Goal: Task Accomplishment & Management: Manage account settings

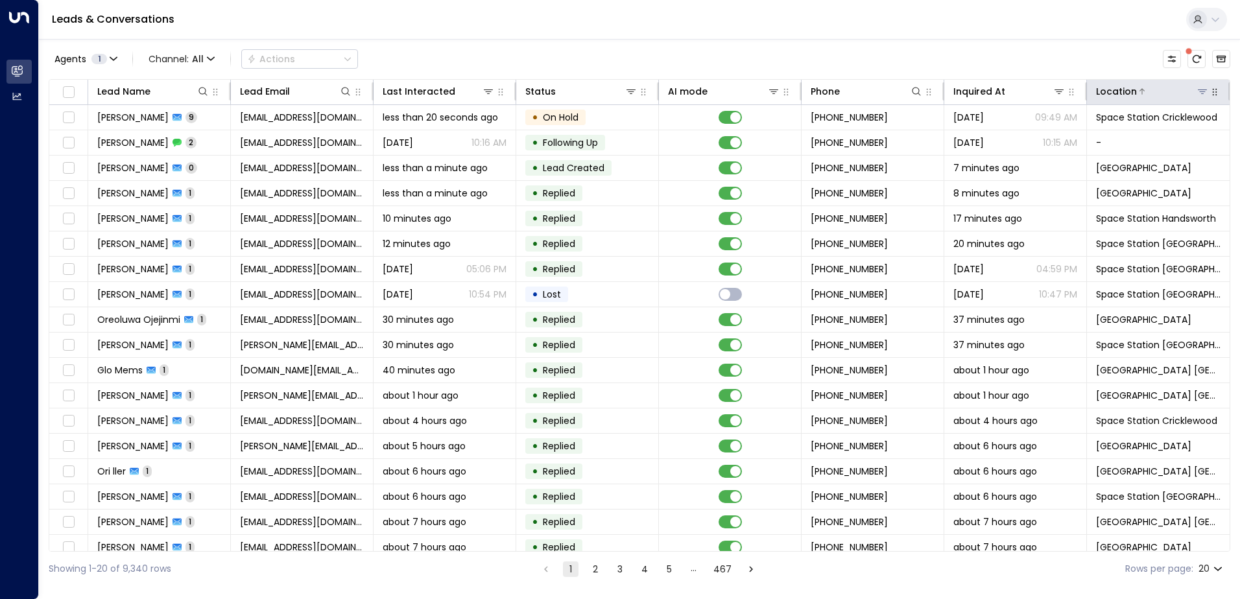
click at [1197, 94] on icon at bounding box center [1202, 91] width 10 height 10
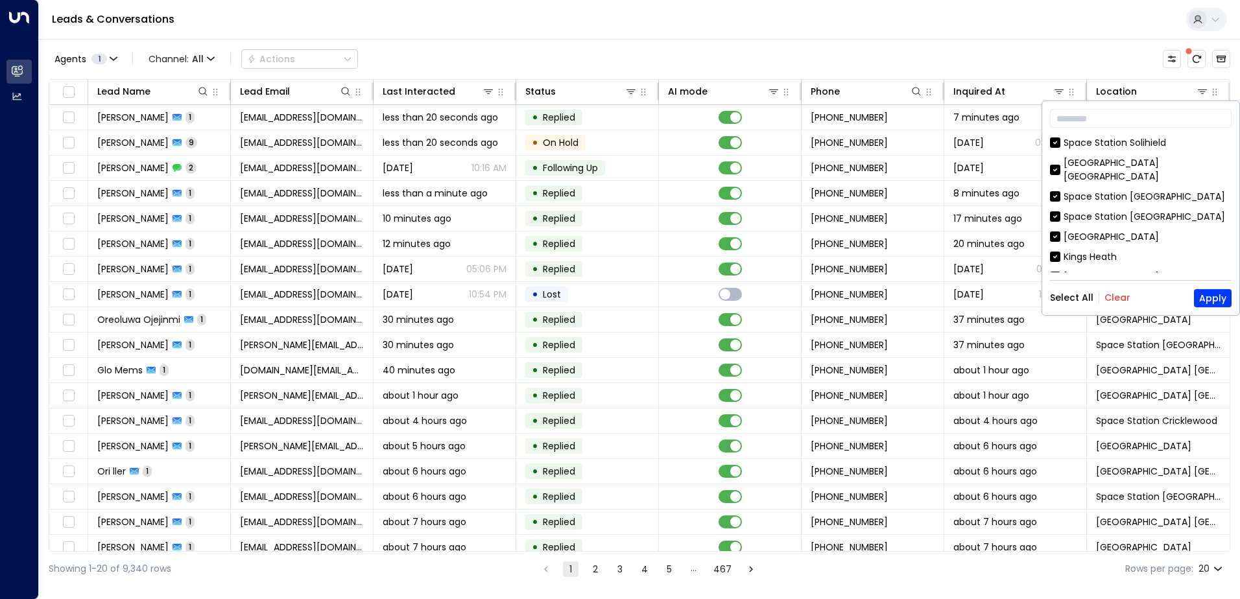
click at [1111, 292] on button "Clear" at bounding box center [1117, 297] width 26 height 10
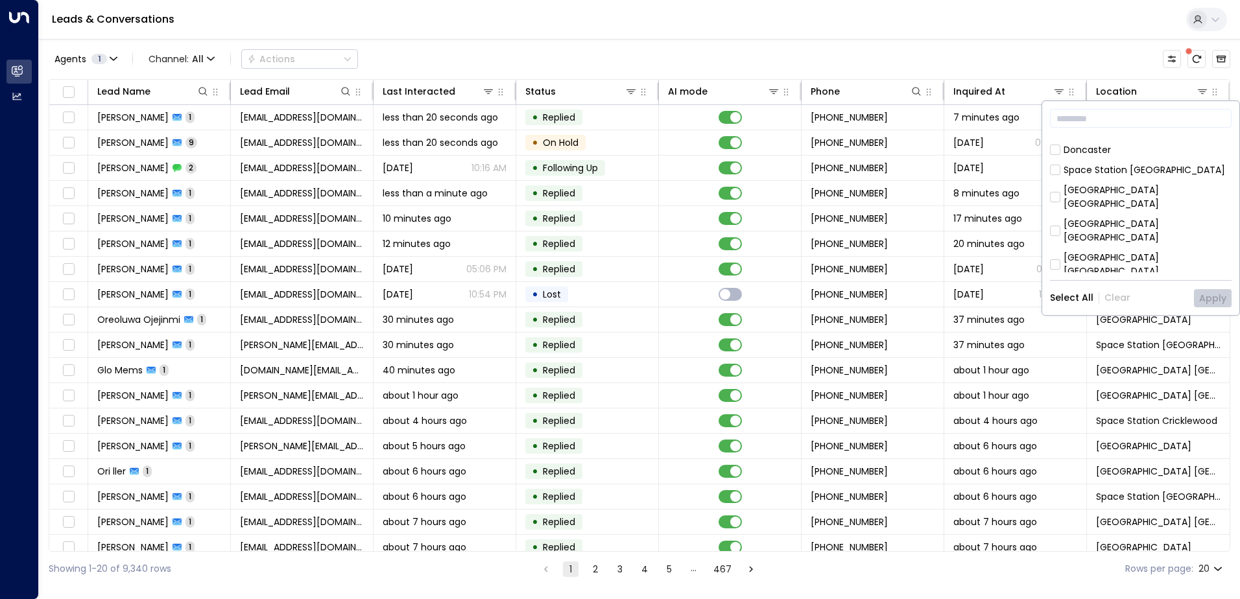
scroll to position [389, 0]
click at [1105, 204] on div "[GEOGRAPHIC_DATA] [GEOGRAPHIC_DATA]" at bounding box center [1148, 217] width 168 height 27
click at [1210, 305] on button "Apply" at bounding box center [1213, 298] width 38 height 18
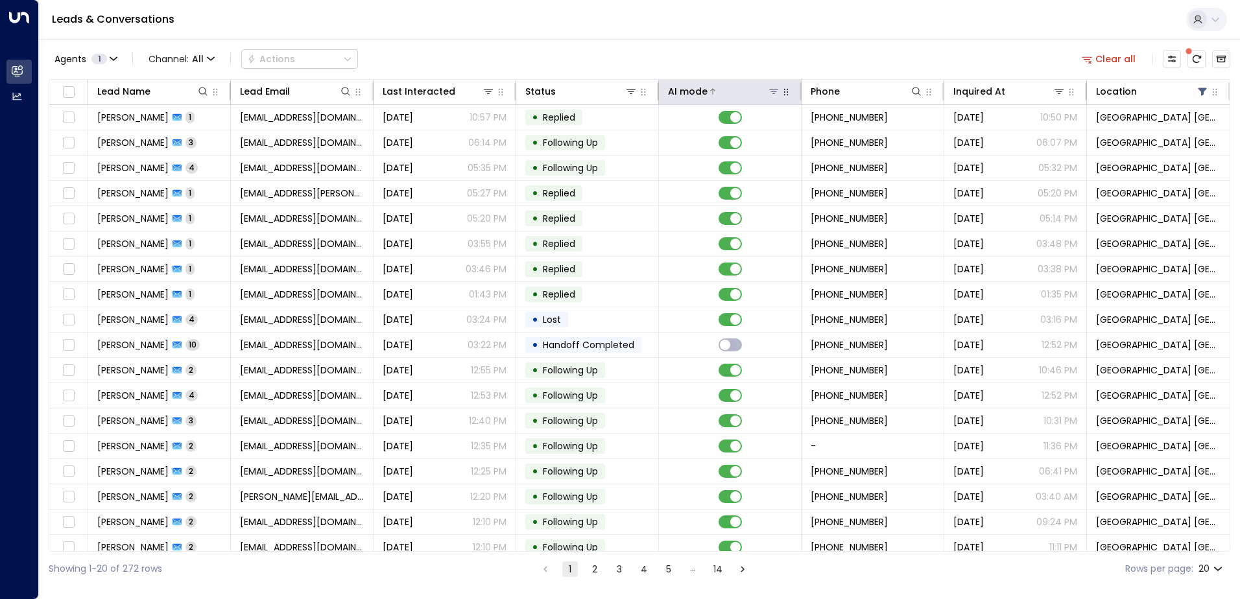
click at [772, 93] on icon at bounding box center [774, 91] width 10 height 10
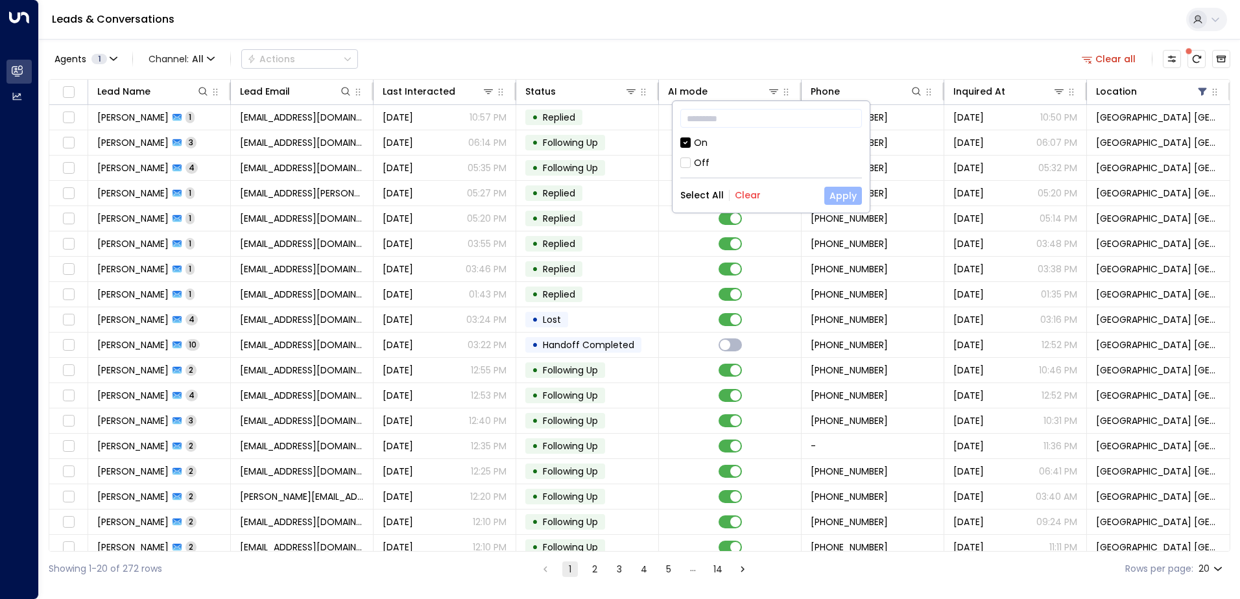
click at [842, 195] on button "Apply" at bounding box center [843, 196] width 38 height 18
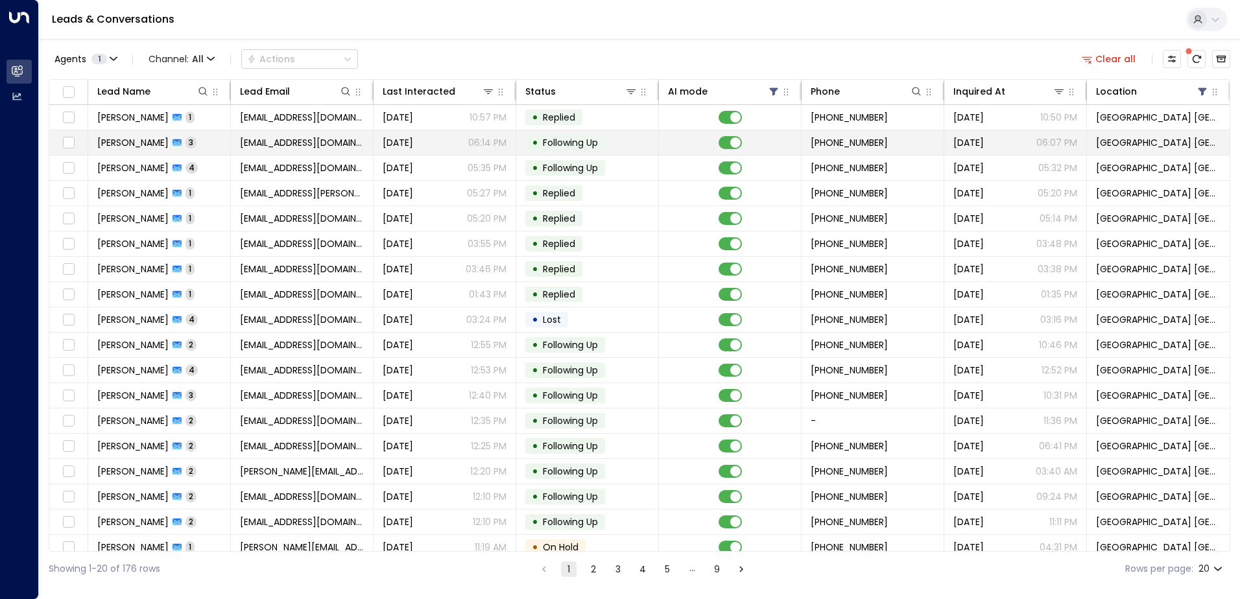
click at [252, 151] on td "[EMAIL_ADDRESS][DOMAIN_NAME]" at bounding box center [302, 142] width 143 height 25
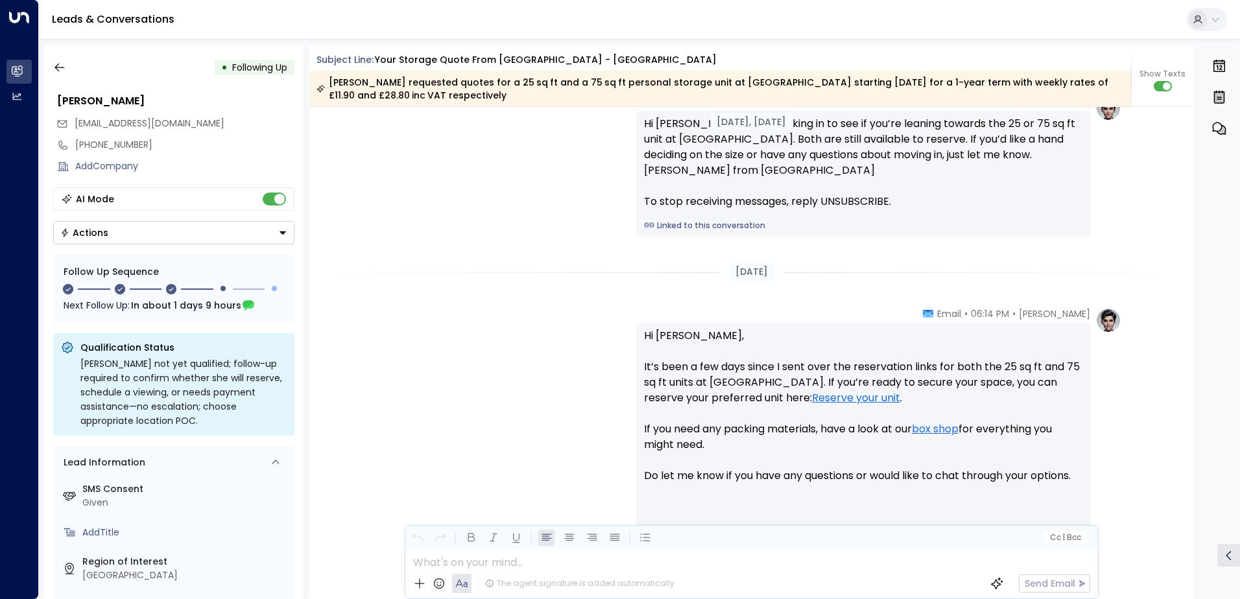
scroll to position [1459, 0]
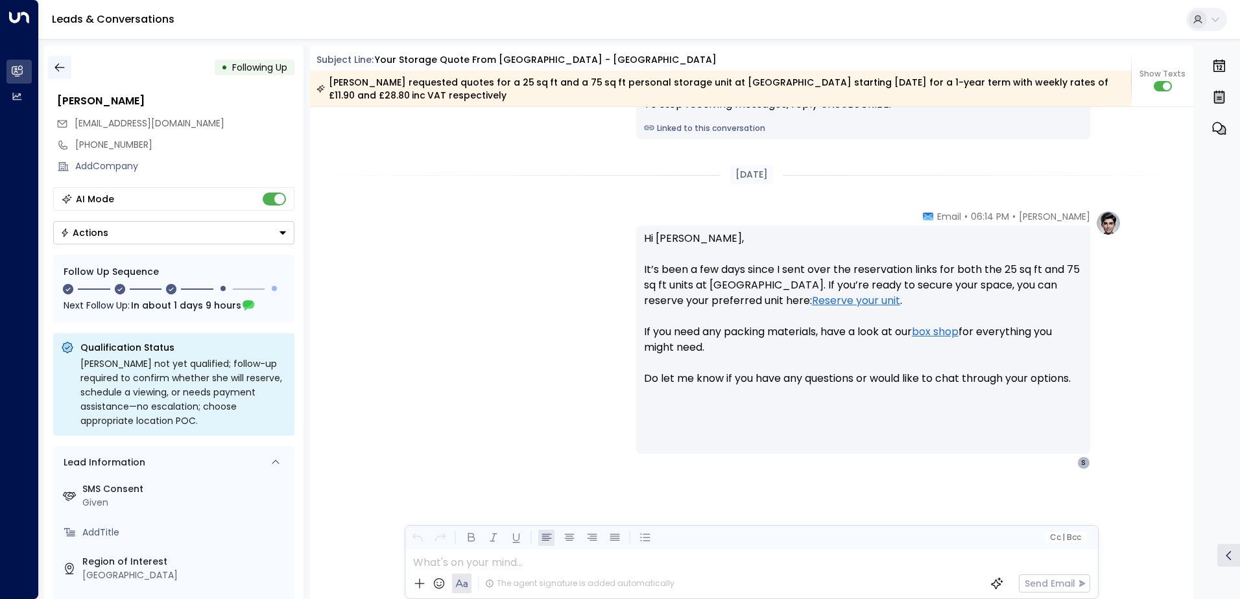
click at [61, 66] on icon "button" at bounding box center [59, 67] width 13 height 13
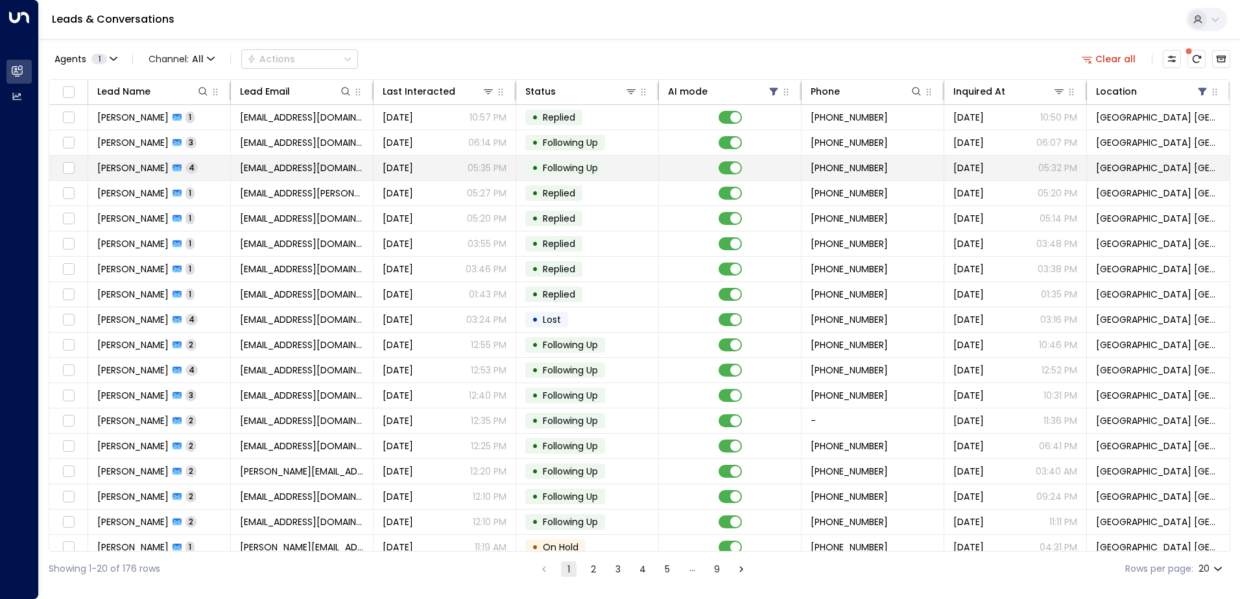
click at [286, 179] on td "[EMAIL_ADDRESS][DOMAIN_NAME]" at bounding box center [302, 168] width 143 height 25
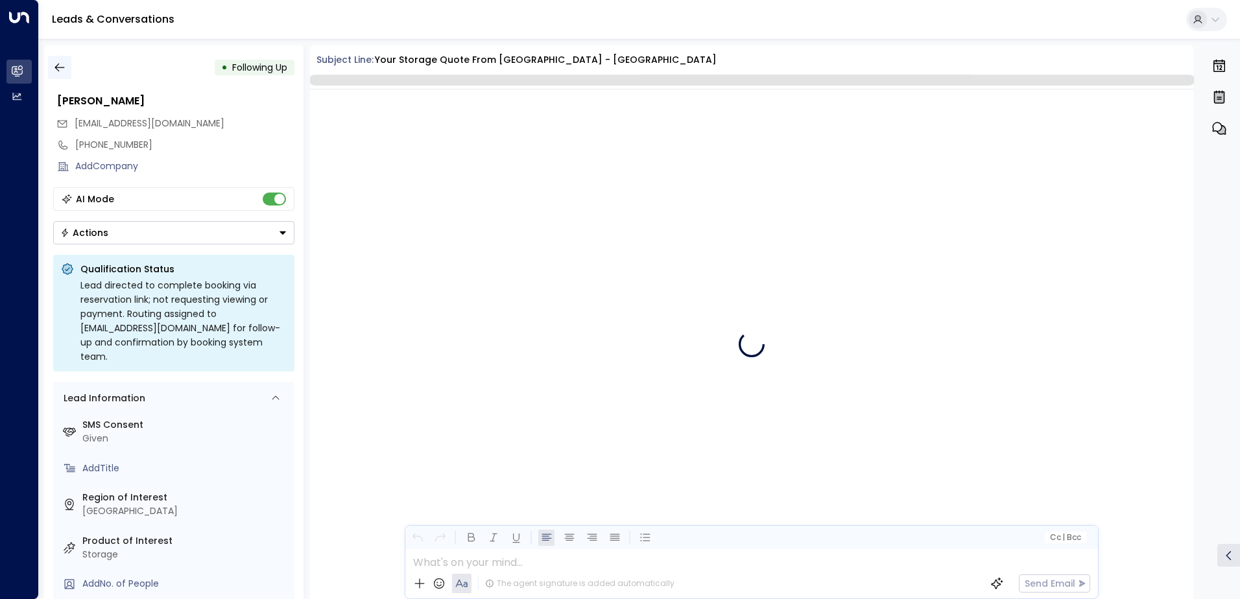
scroll to position [2635, 0]
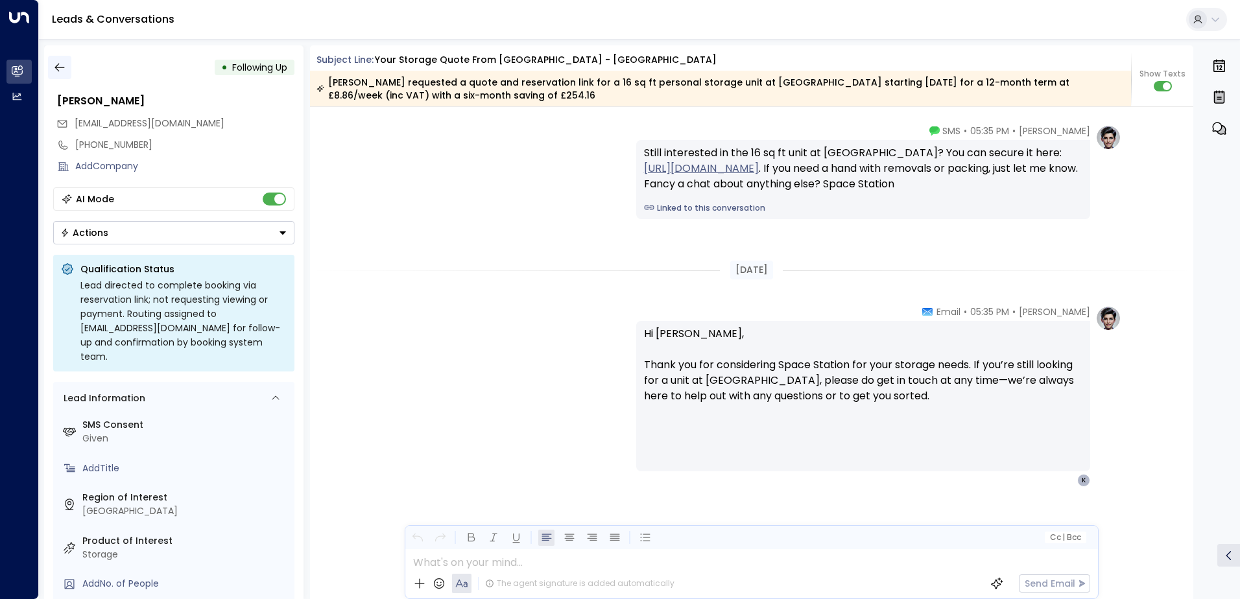
click at [62, 64] on icon "button" at bounding box center [59, 67] width 13 height 13
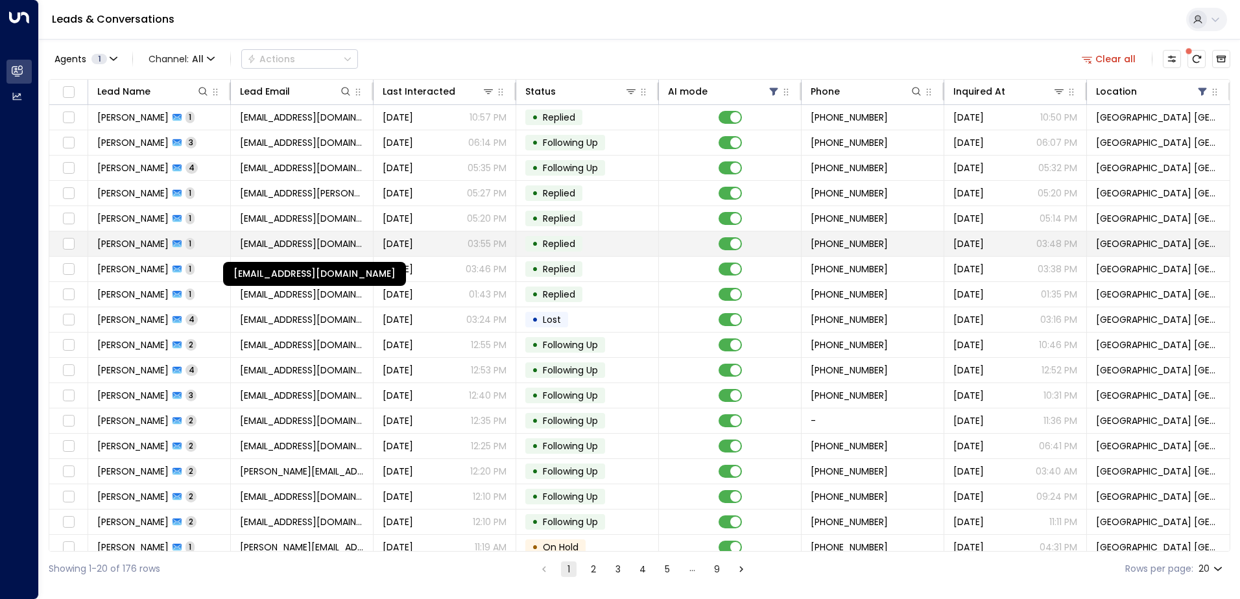
click at [289, 244] on span "[EMAIL_ADDRESS][DOMAIN_NAME]" at bounding box center [302, 243] width 124 height 13
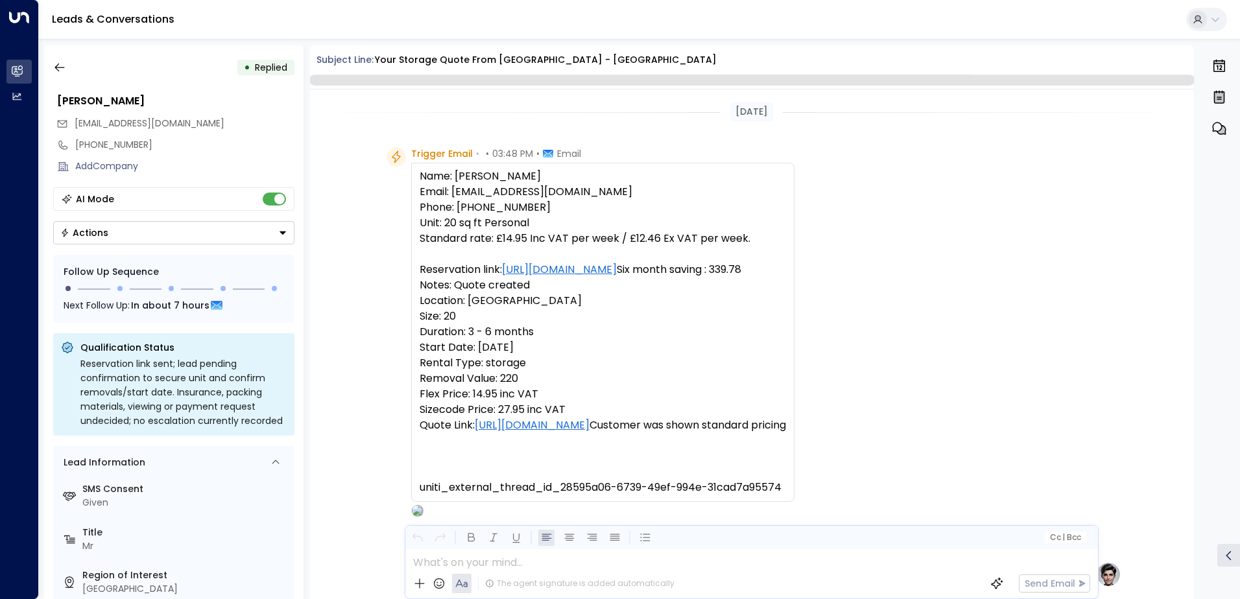
scroll to position [554, 0]
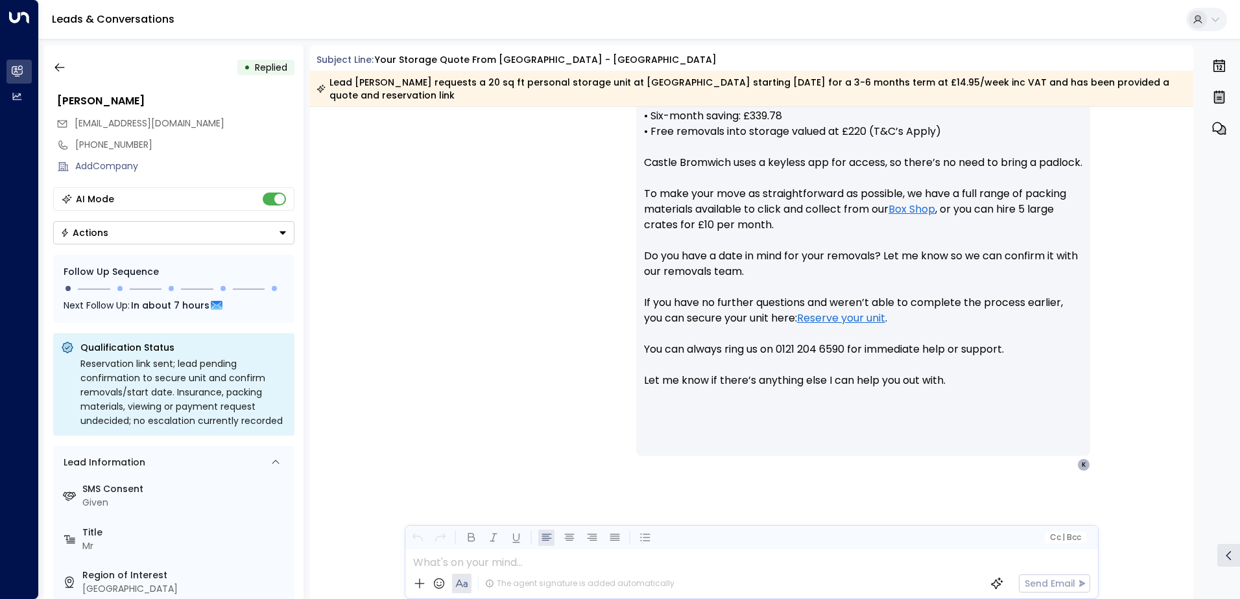
click at [136, 226] on button "Actions" at bounding box center [173, 232] width 241 height 23
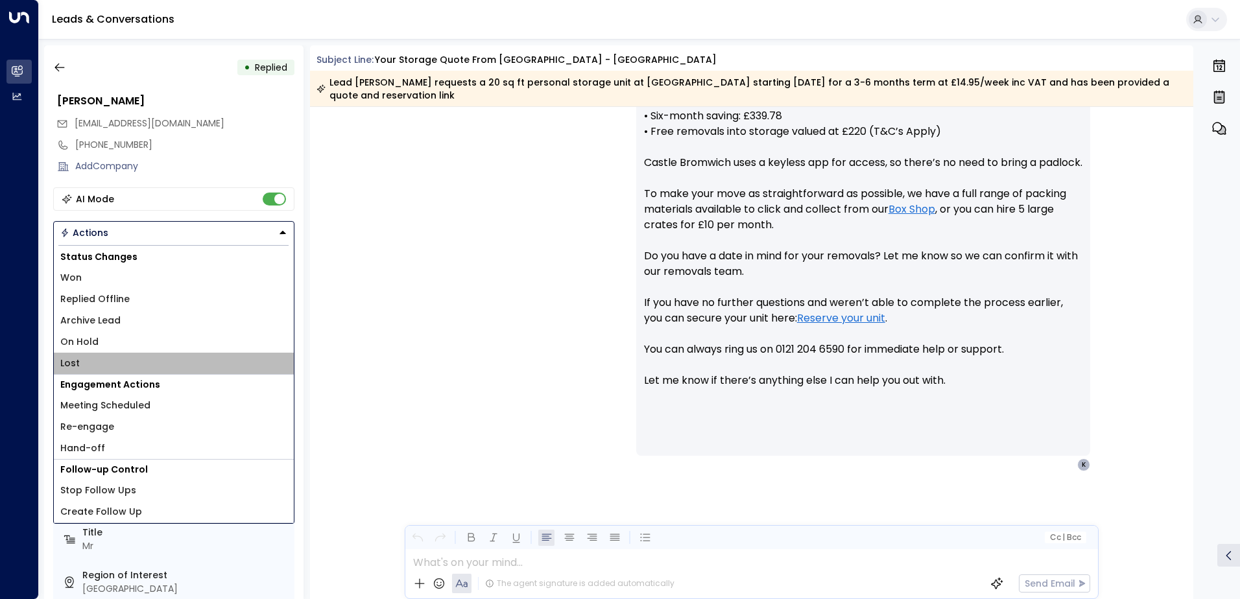
click at [81, 358] on li "Lost" at bounding box center [174, 363] width 240 height 21
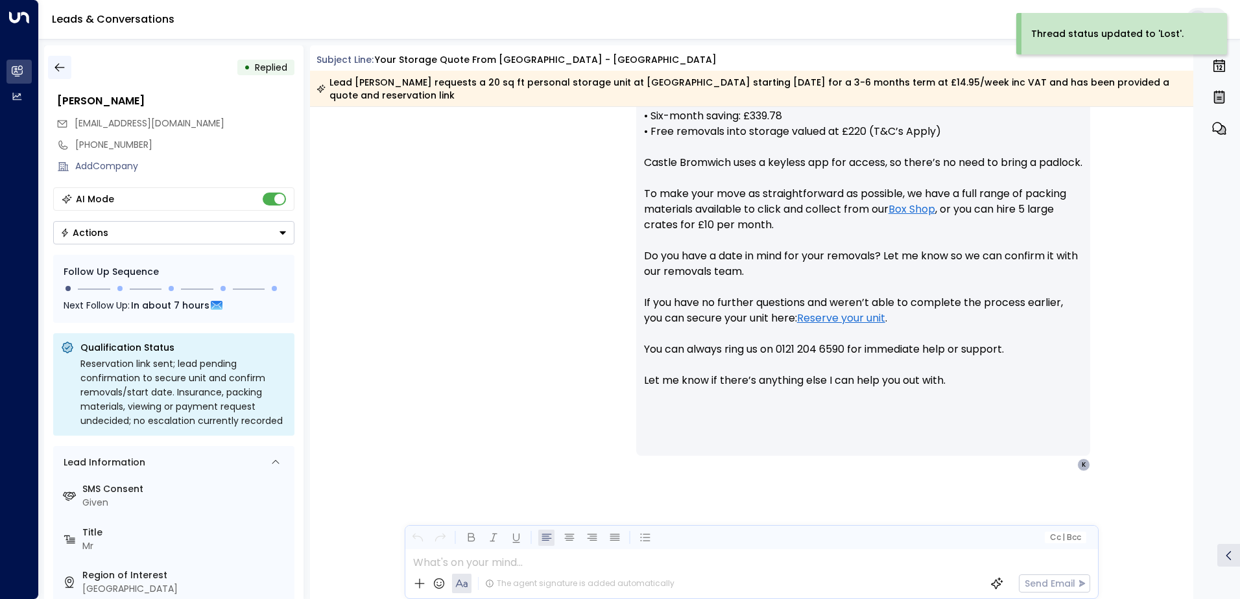
click at [58, 73] on icon "button" at bounding box center [59, 67] width 13 height 13
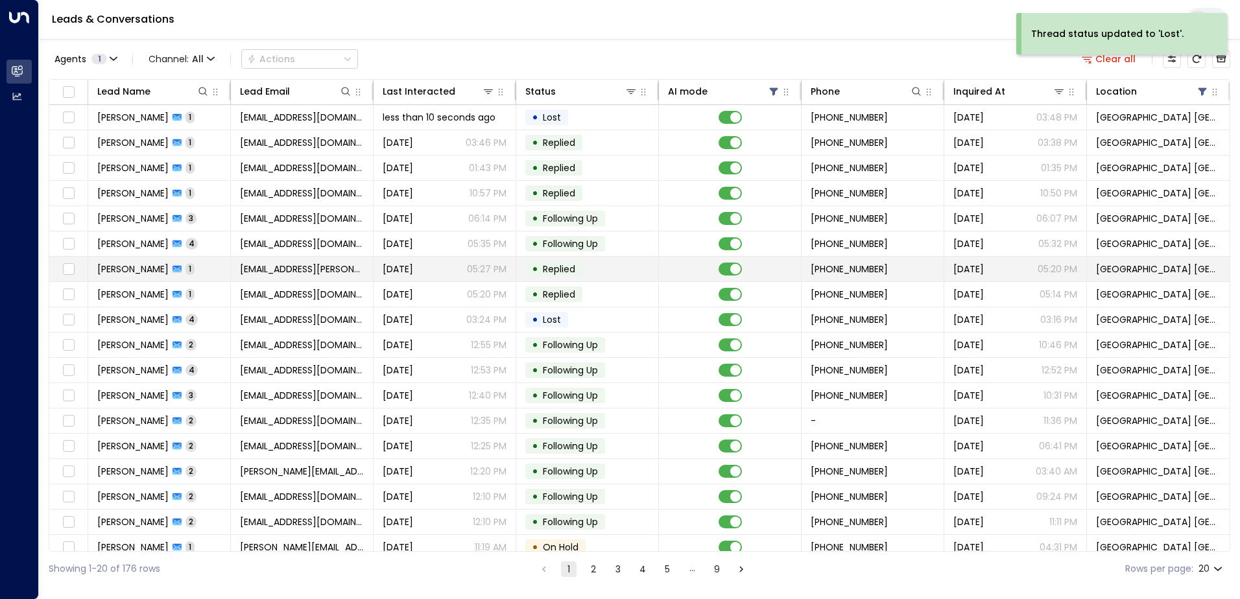
click at [339, 276] on td "[EMAIL_ADDRESS][PERSON_NAME][DOMAIN_NAME]" at bounding box center [302, 269] width 143 height 25
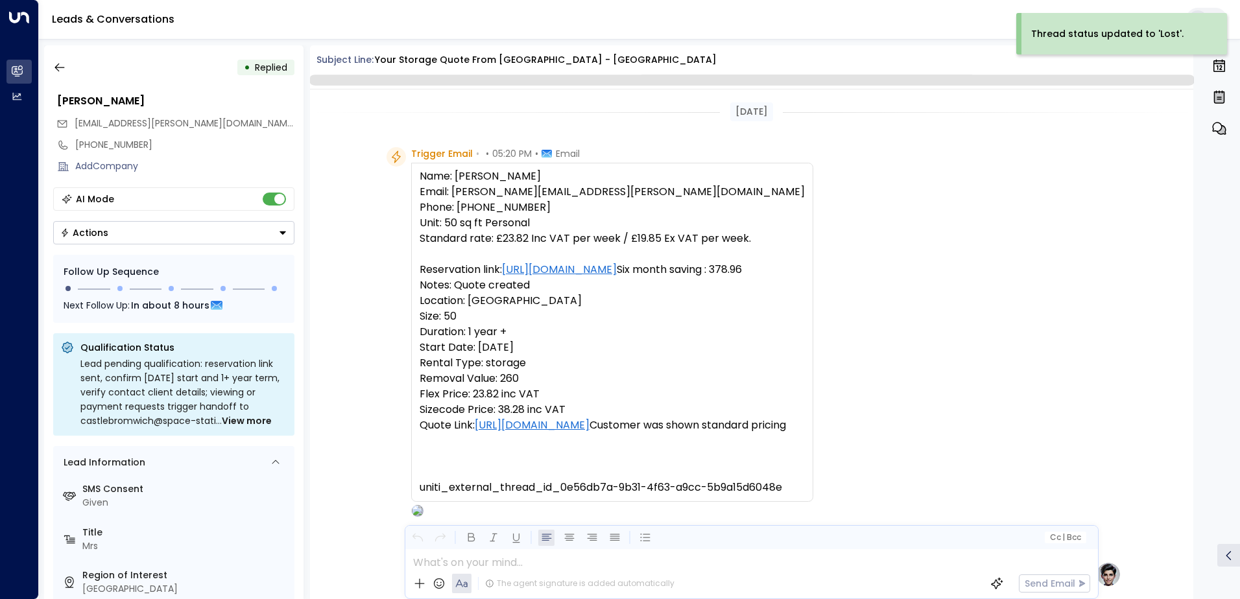
scroll to position [616, 0]
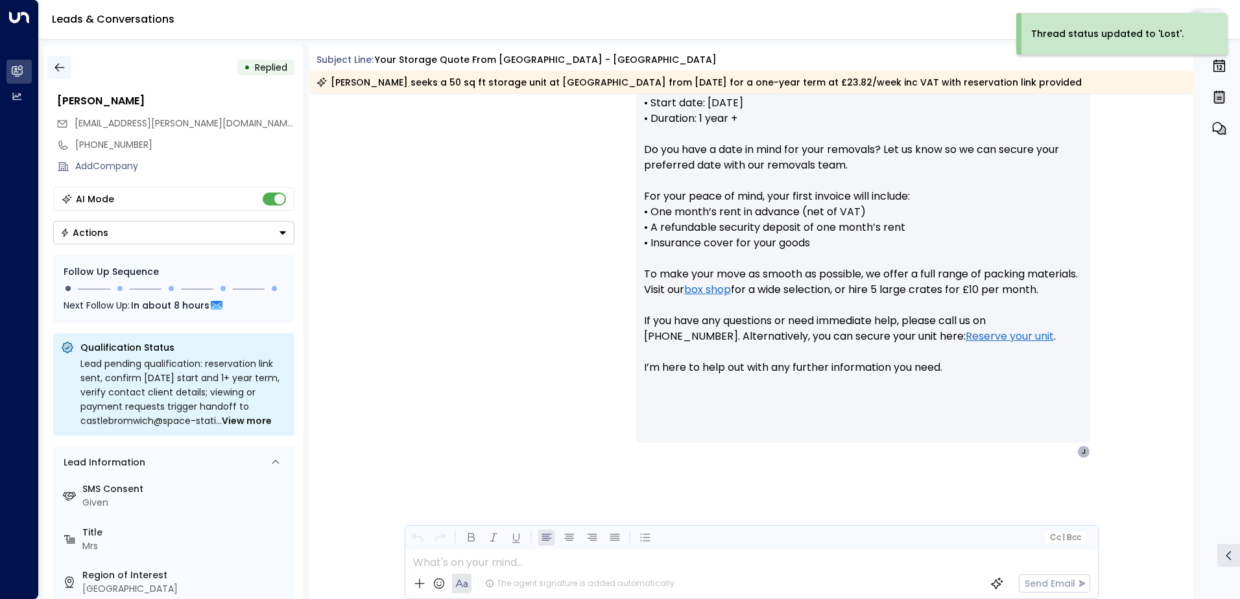
click at [60, 75] on button "button" at bounding box center [59, 67] width 23 height 23
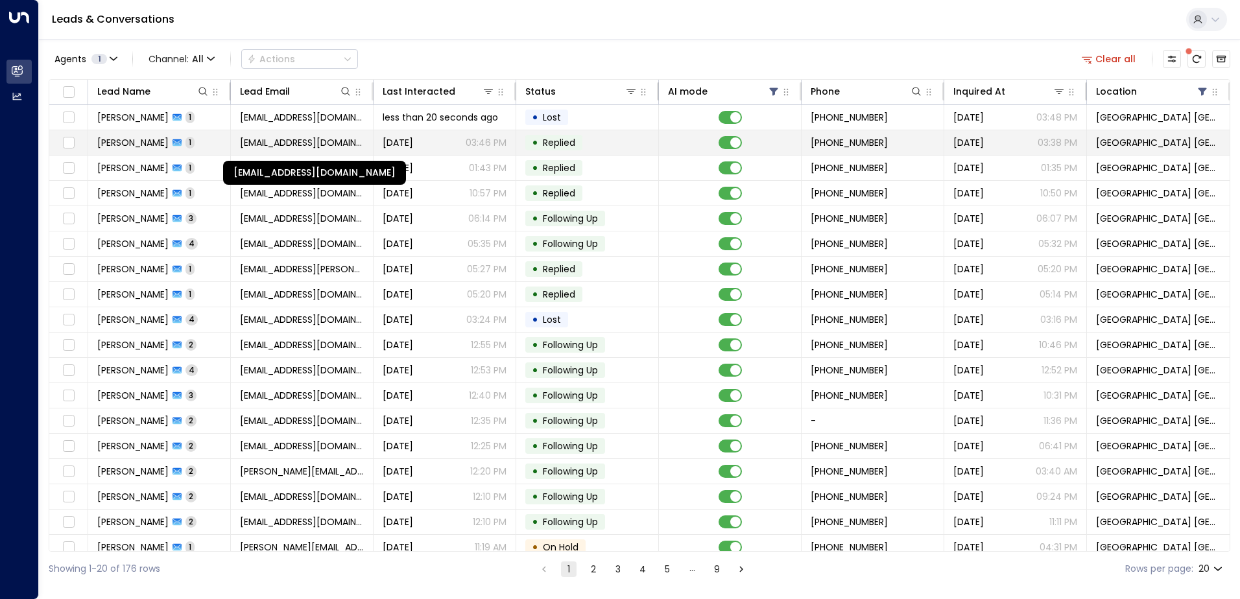
click at [282, 143] on span "[EMAIL_ADDRESS][DOMAIN_NAME]" at bounding box center [302, 142] width 124 height 13
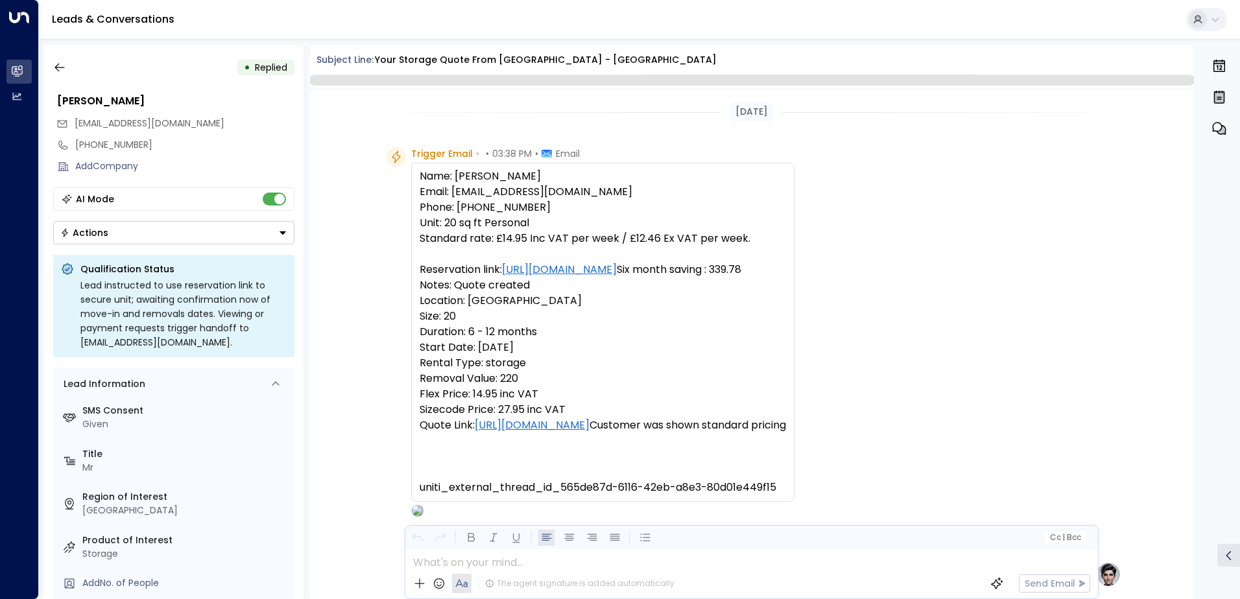
scroll to position [554, 0]
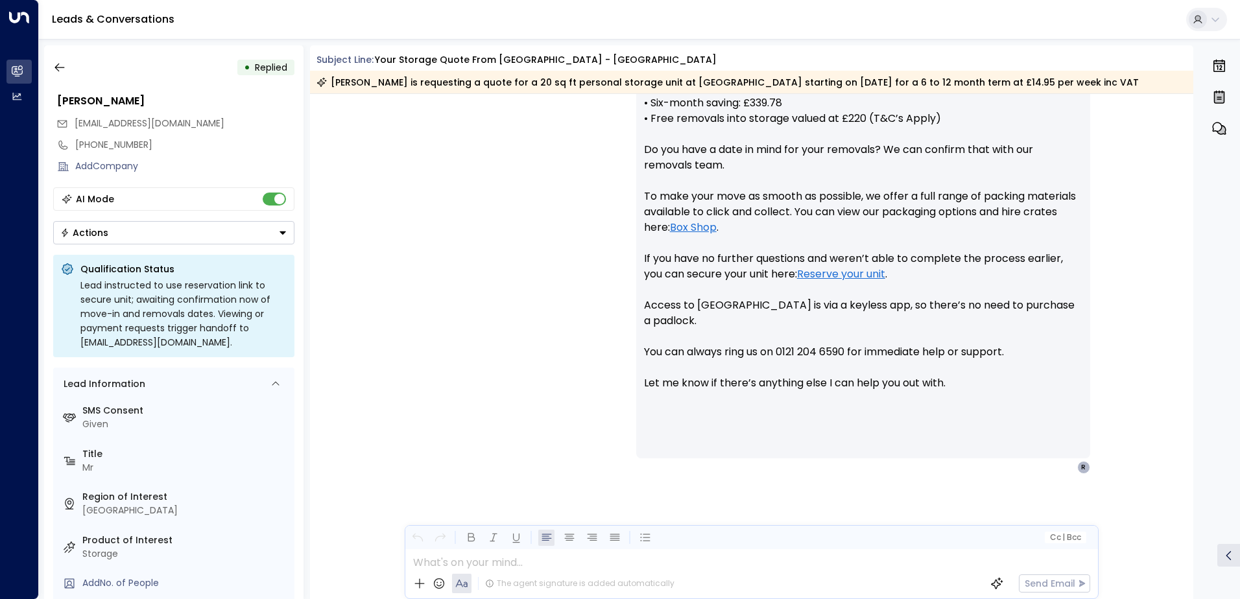
click at [113, 243] on button "Actions" at bounding box center [173, 232] width 241 height 23
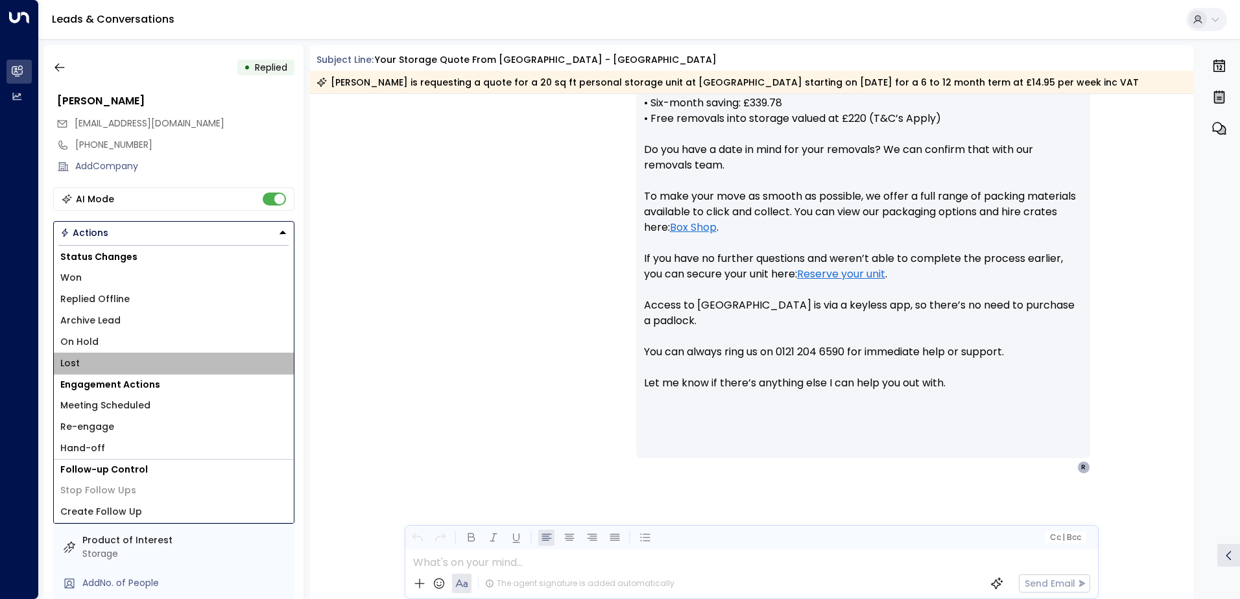
click at [81, 369] on li "Lost" at bounding box center [174, 363] width 240 height 21
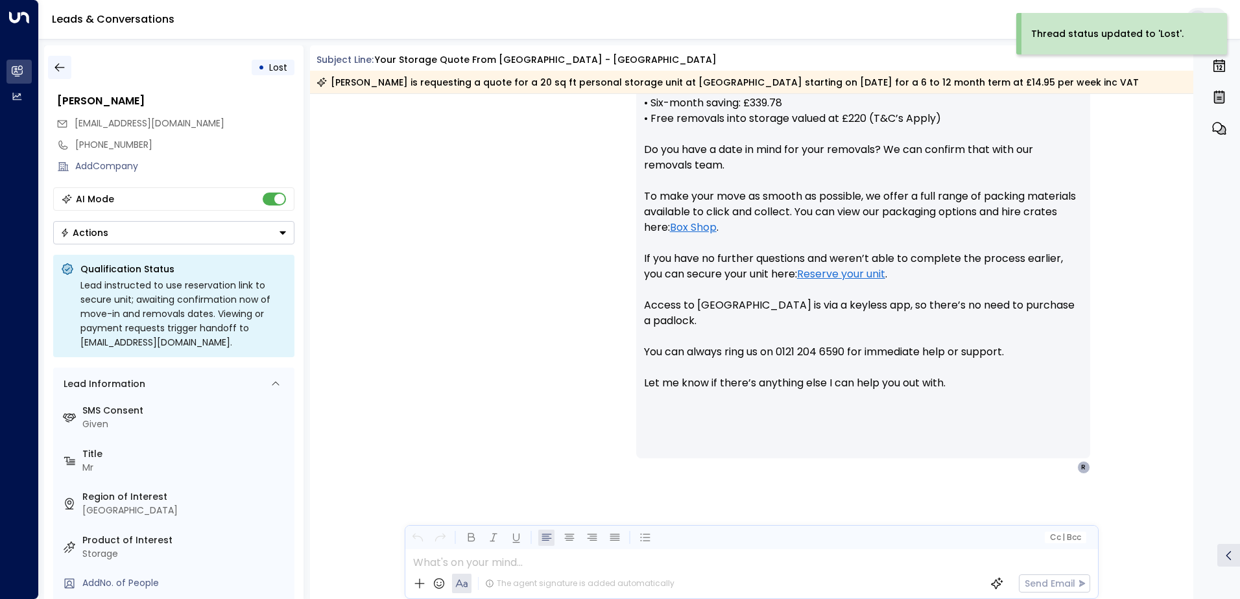
click at [59, 59] on button "button" at bounding box center [59, 67] width 23 height 23
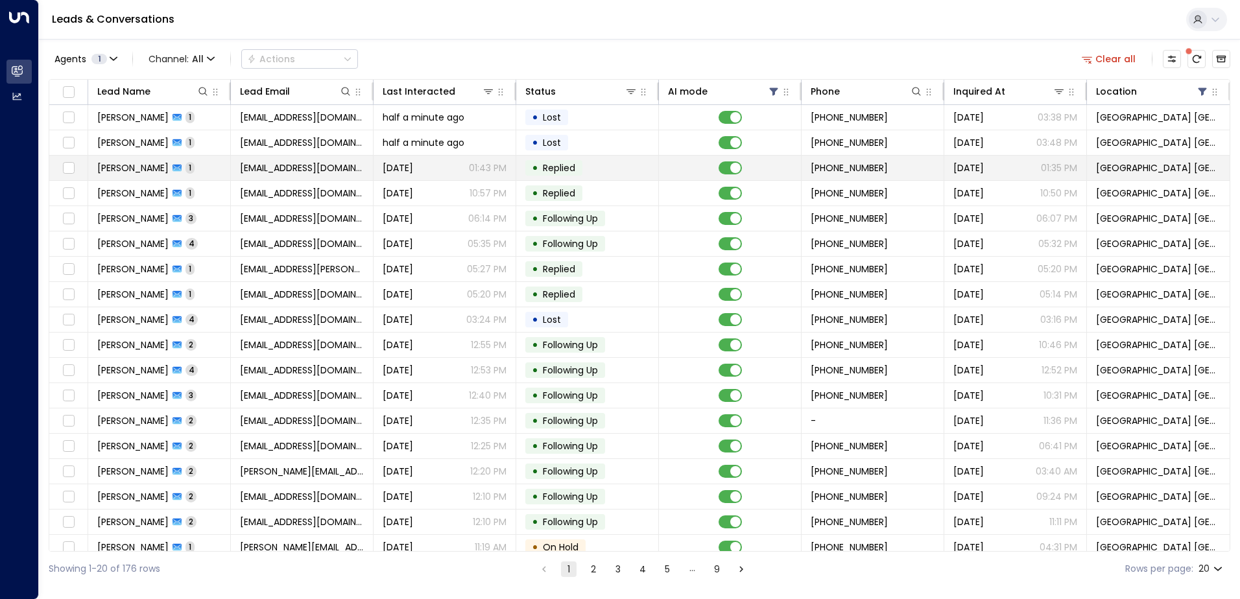
click at [261, 171] on span "[EMAIL_ADDRESS][DOMAIN_NAME]" at bounding box center [302, 167] width 124 height 13
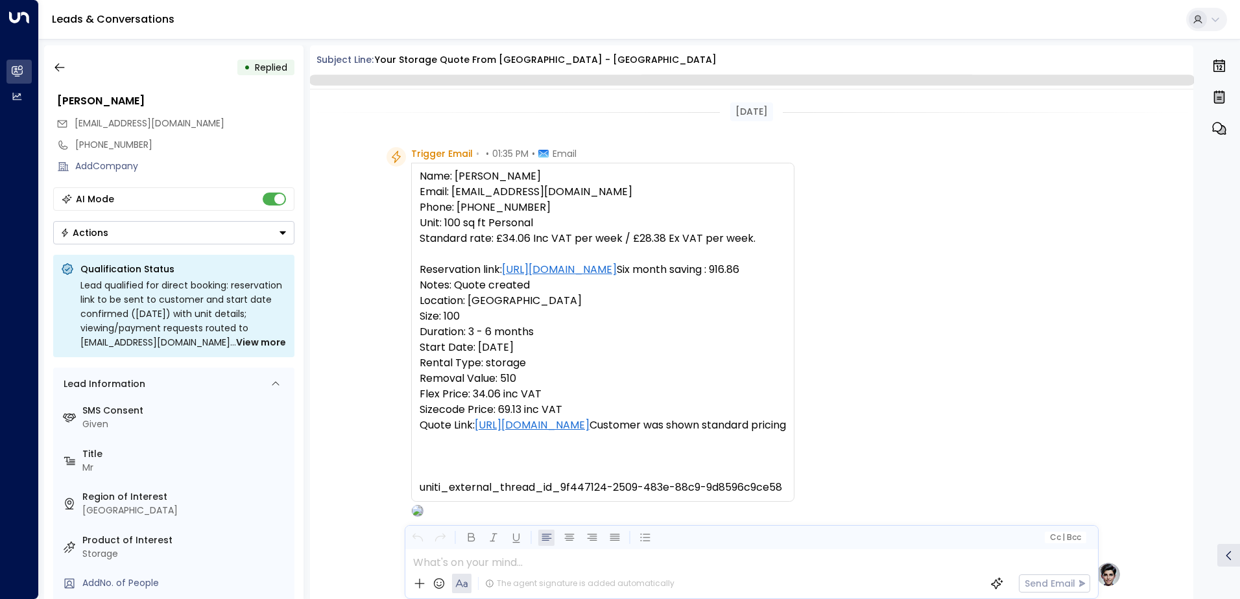
scroll to position [489, 0]
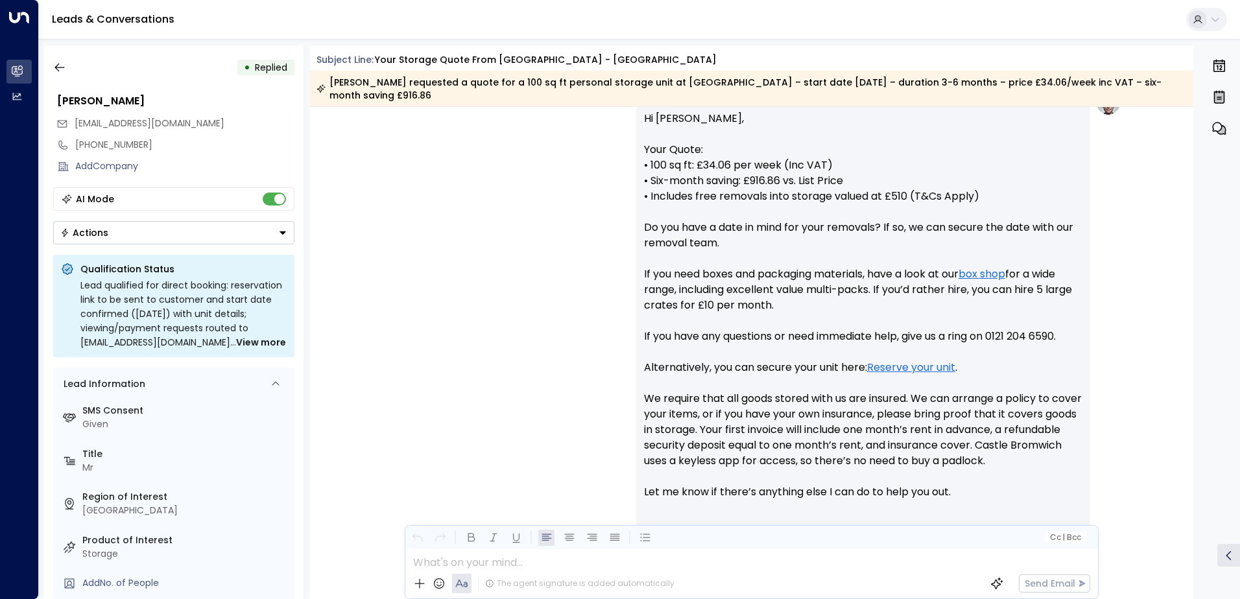
click at [82, 239] on button "Actions" at bounding box center [173, 232] width 241 height 23
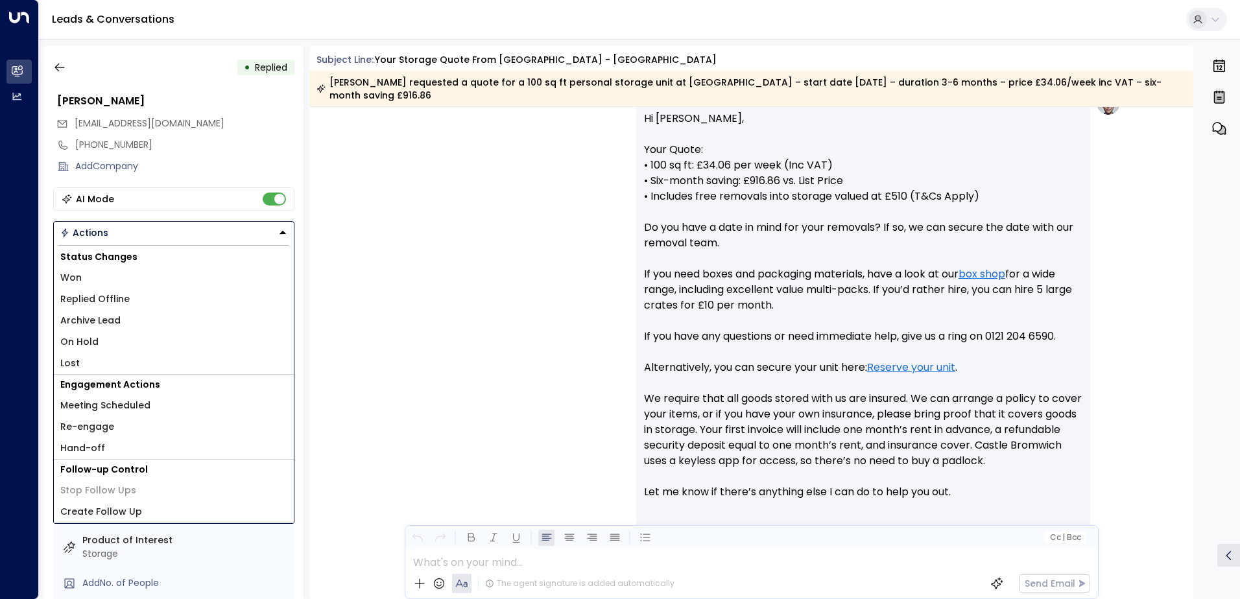
click at [80, 364] on li "Lost" at bounding box center [174, 363] width 240 height 21
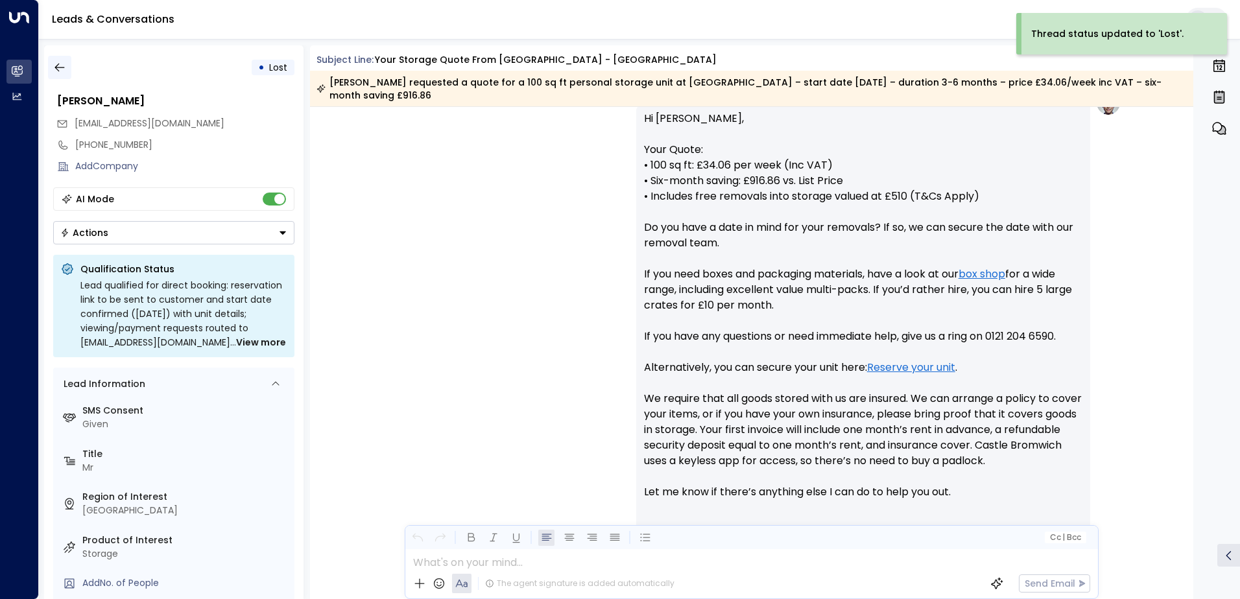
click at [63, 71] on icon "button" at bounding box center [59, 67] width 13 height 13
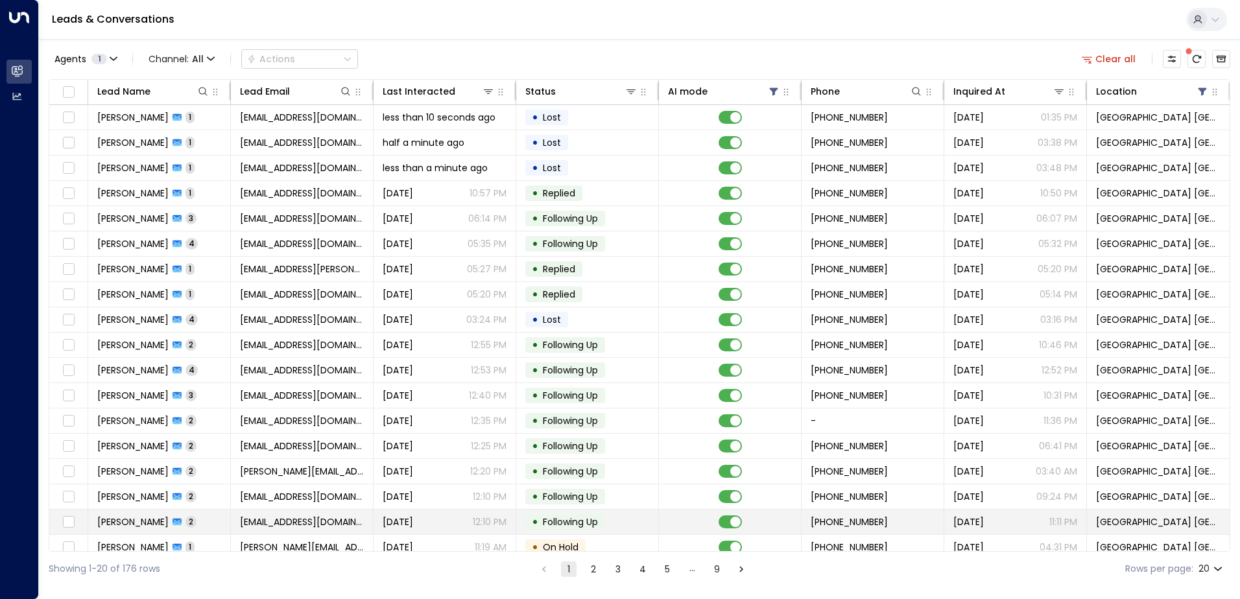
scroll to position [64, 0]
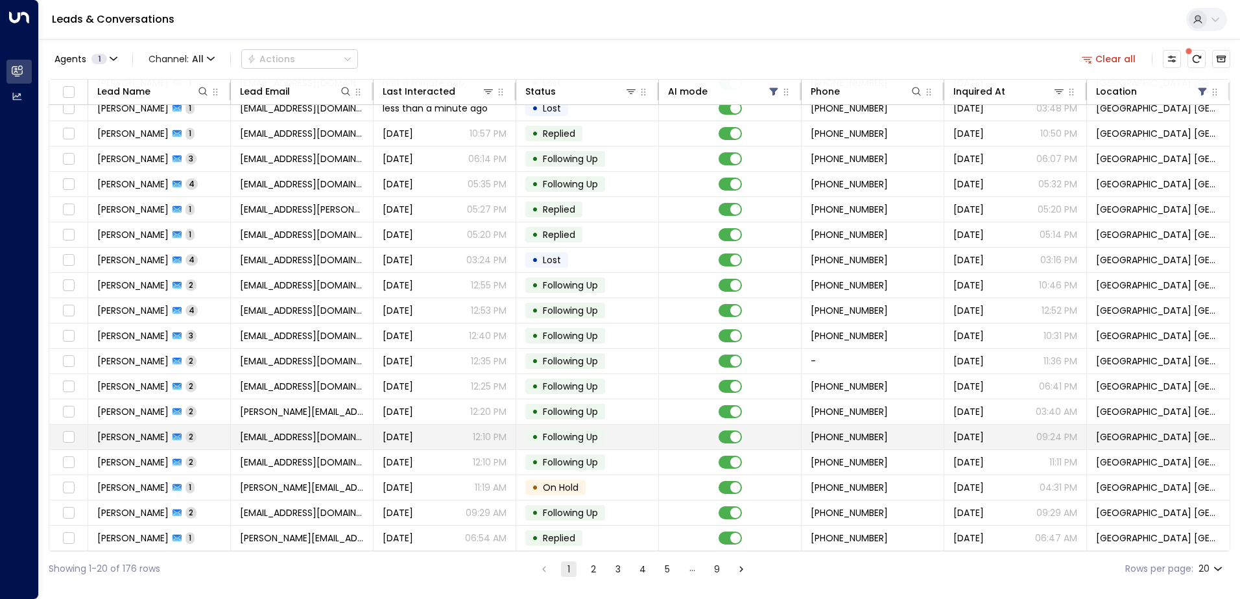
click at [278, 431] on span "[EMAIL_ADDRESS][DOMAIN_NAME]" at bounding box center [302, 437] width 124 height 13
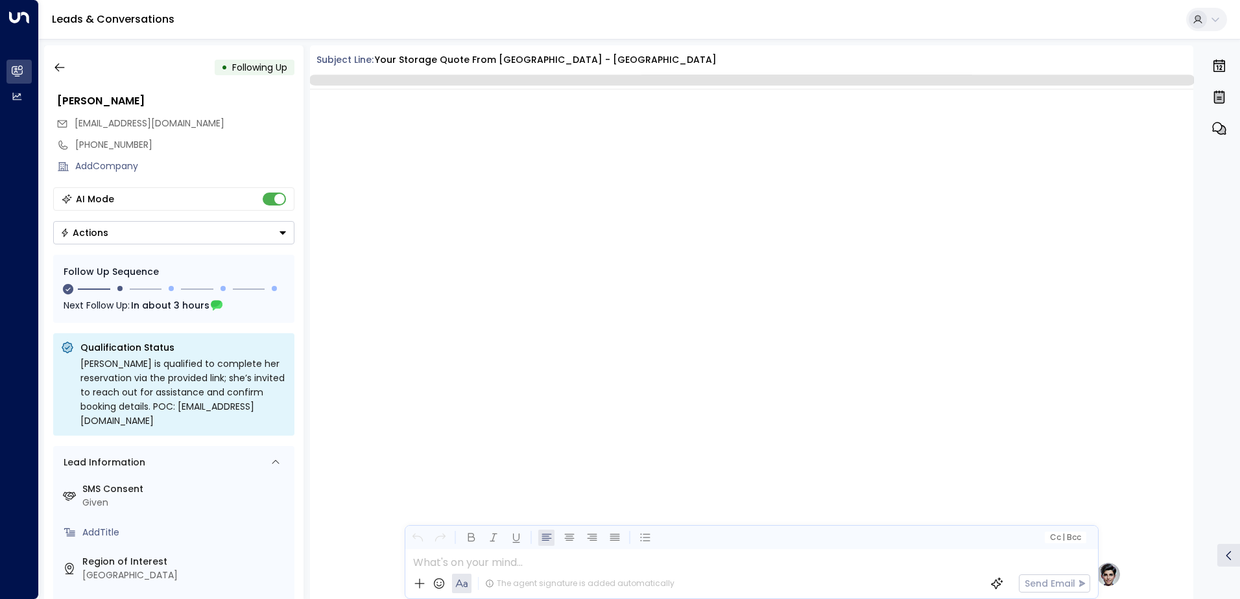
scroll to position [1040, 0]
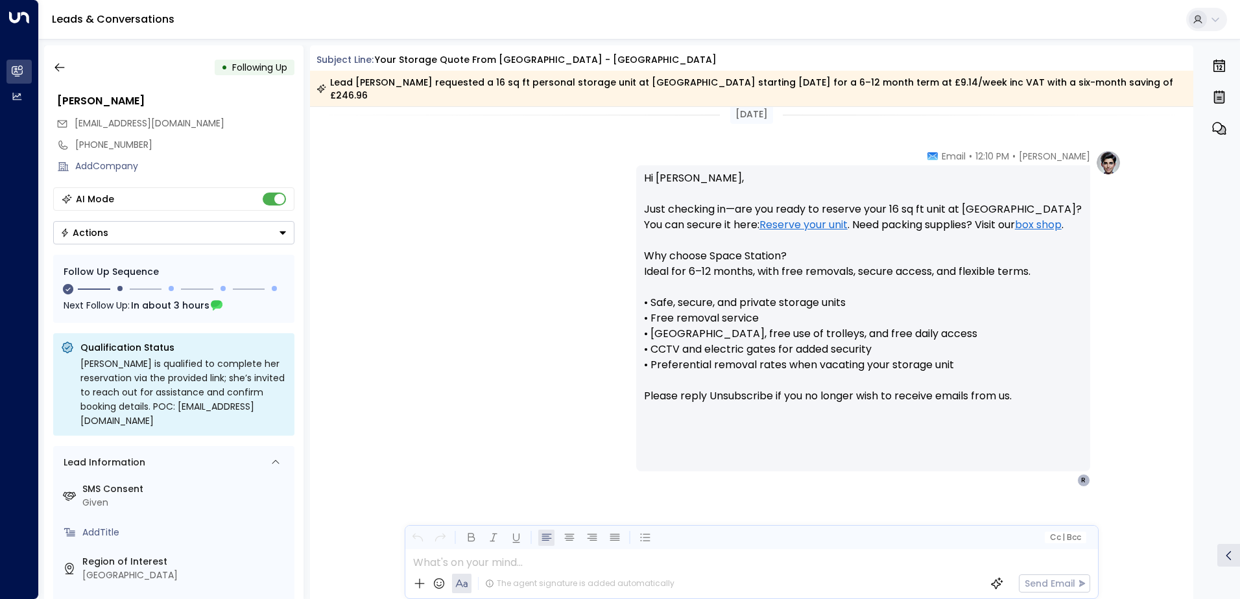
click at [141, 235] on button "Actions" at bounding box center [173, 232] width 241 height 23
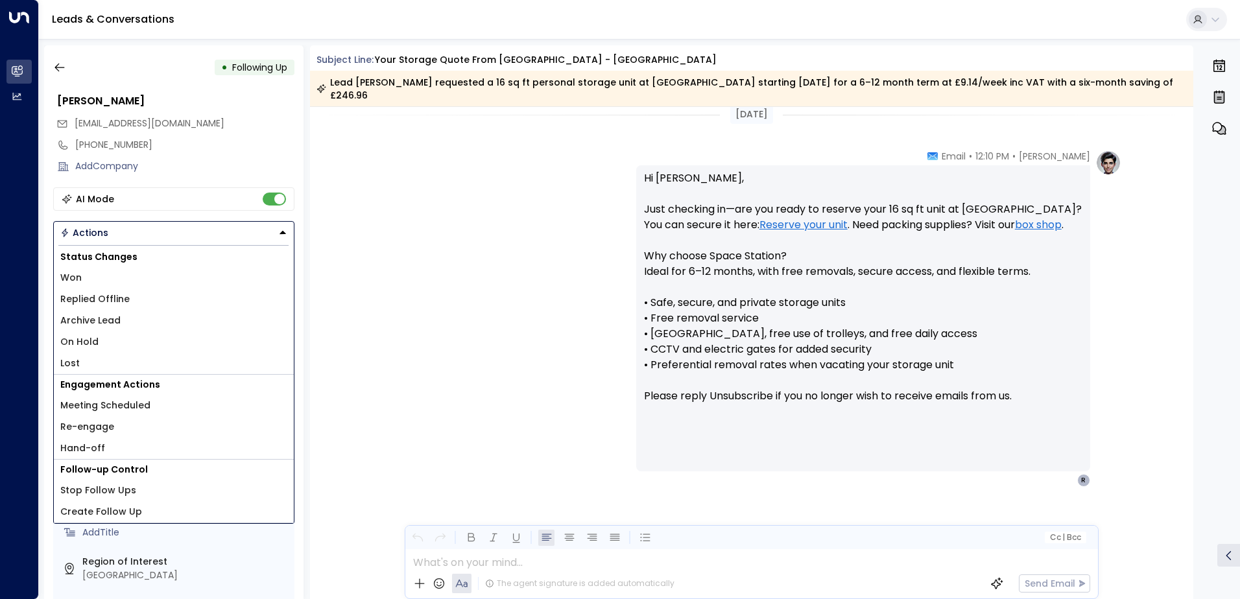
click at [75, 359] on span "Lost" at bounding box center [69, 364] width 19 height 14
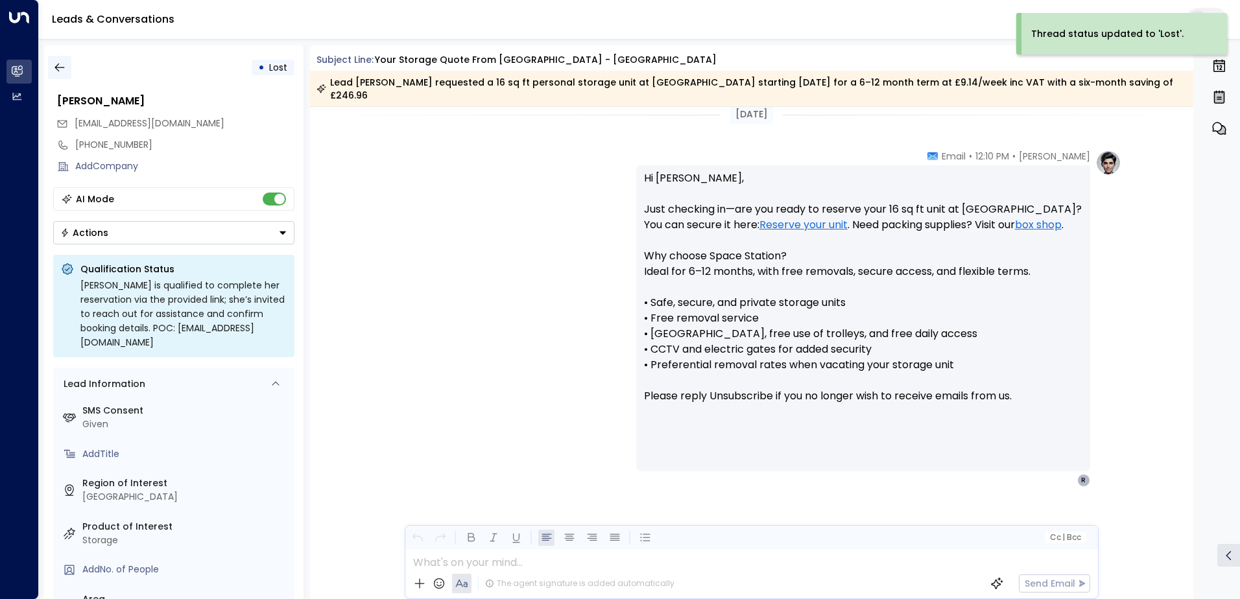
click at [57, 70] on icon "button" at bounding box center [59, 68] width 10 height 8
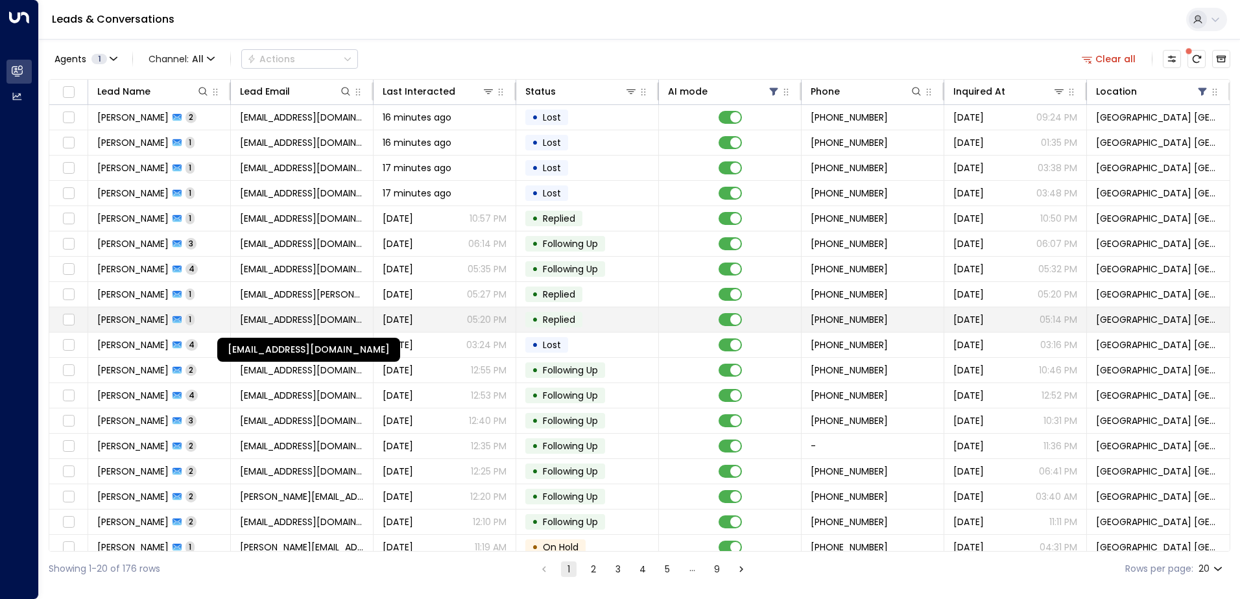
click at [318, 316] on span "[EMAIL_ADDRESS][DOMAIN_NAME]" at bounding box center [302, 319] width 124 height 13
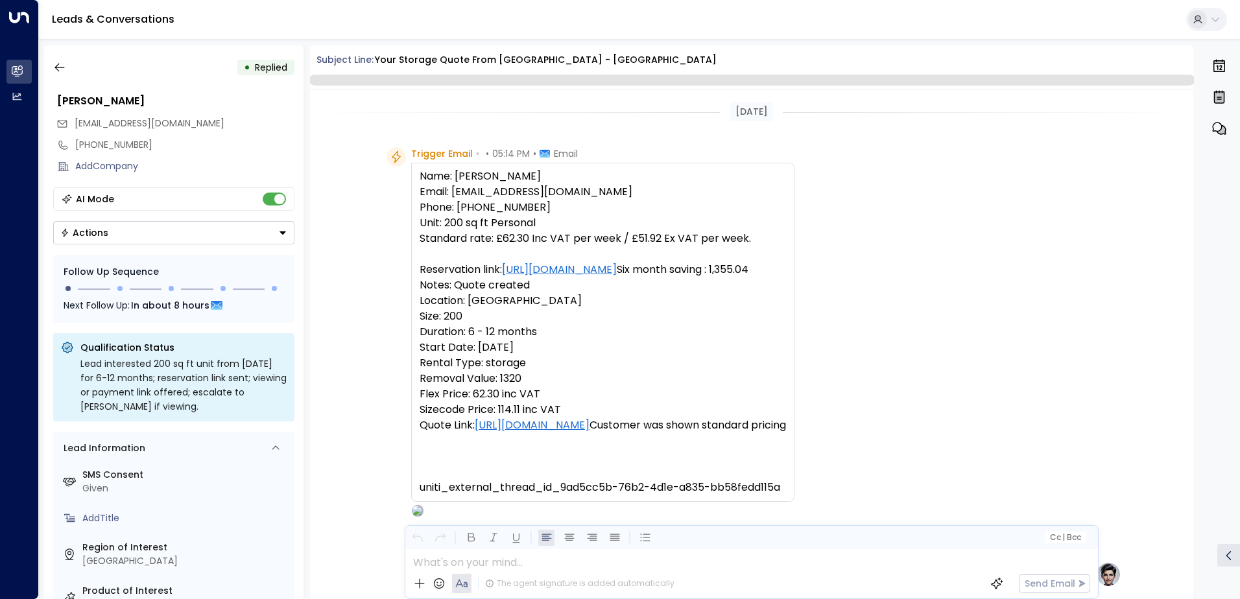
scroll to position [616, 0]
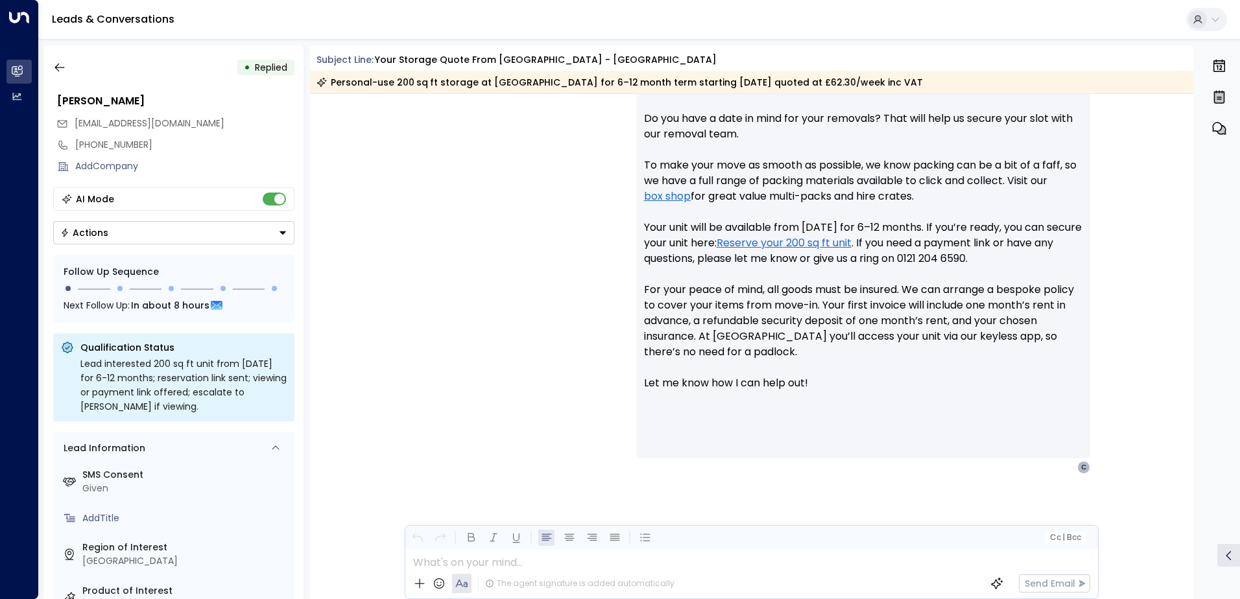
click at [120, 235] on button "Actions" at bounding box center [173, 232] width 241 height 23
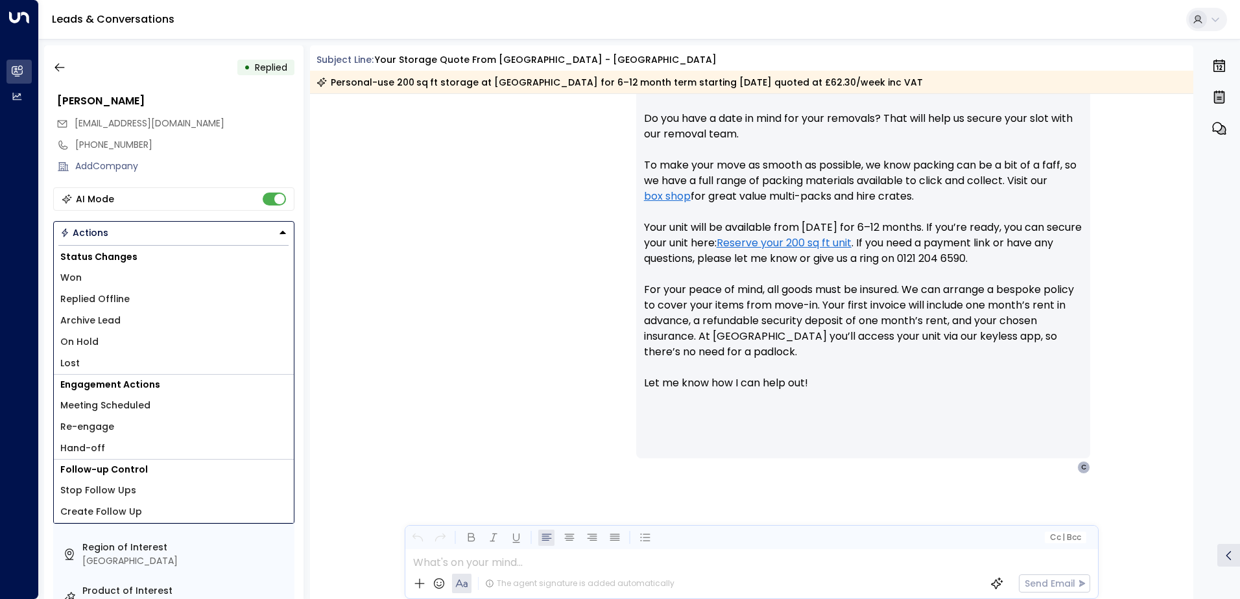
click at [66, 365] on span "Lost" at bounding box center [69, 364] width 19 height 14
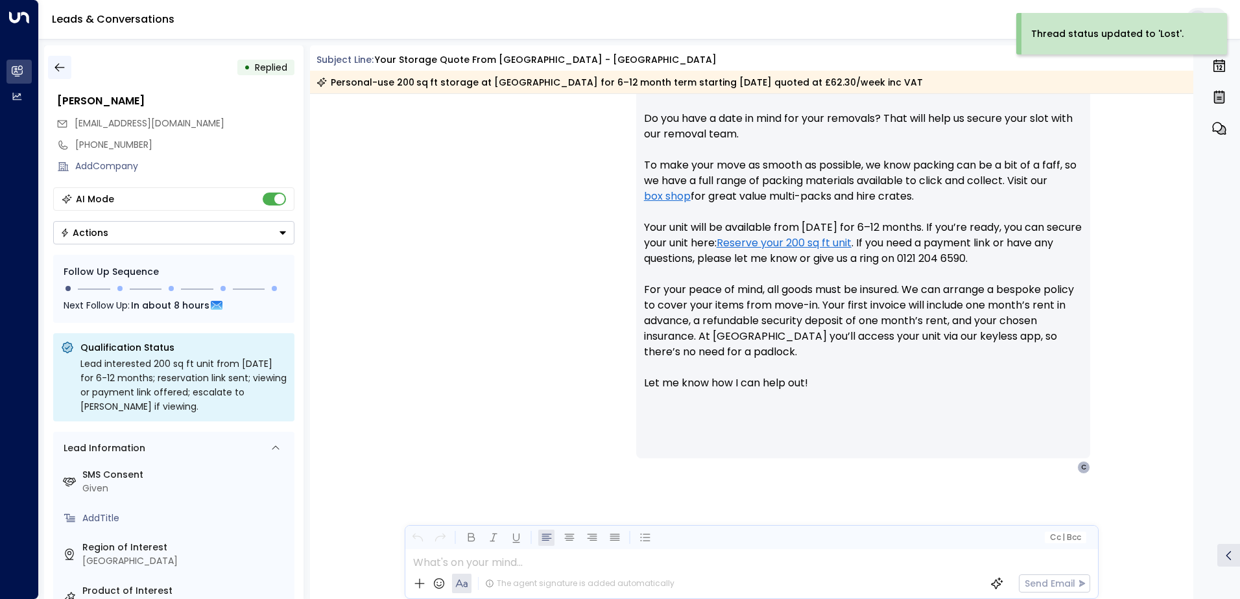
click at [57, 60] on button "button" at bounding box center [59, 67] width 23 height 23
